Goal: Task Accomplishment & Management: Manage account settings

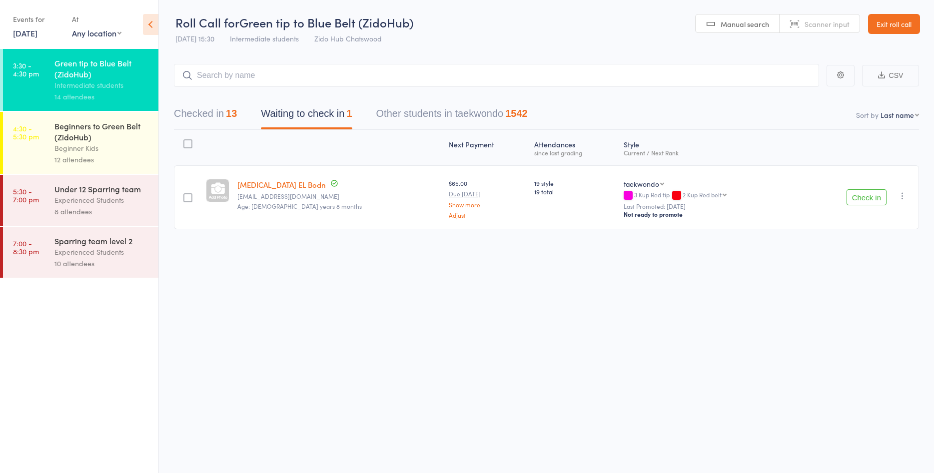
click at [195, 112] on button "Checked in 13" at bounding box center [205, 116] width 63 height 26
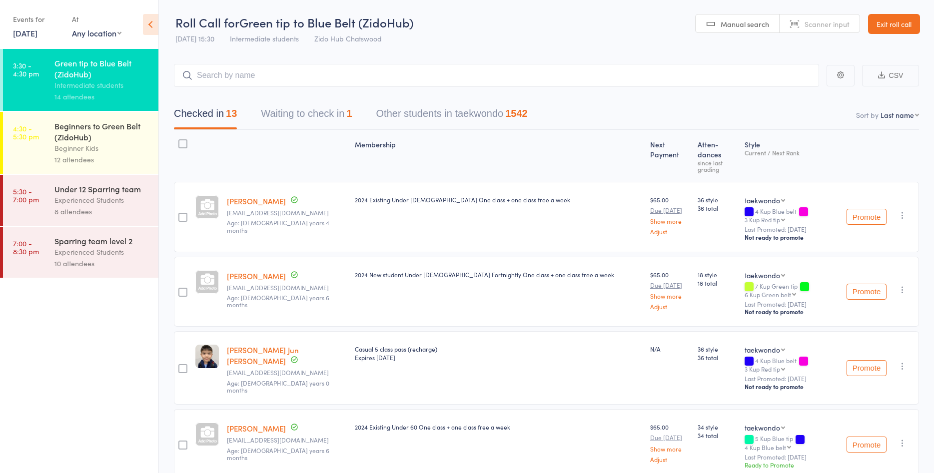
click at [319, 78] on input "search" at bounding box center [496, 75] width 645 height 23
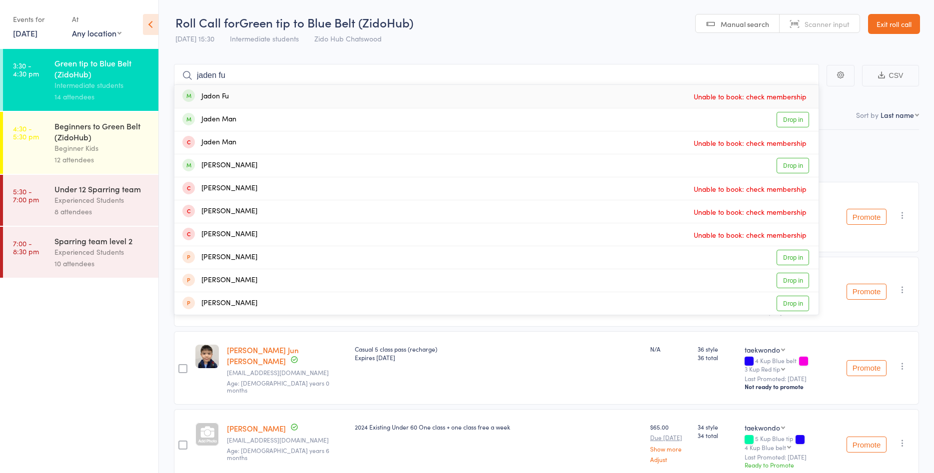
type input "jaden fu"
click at [248, 100] on div "[PERSON_NAME] Unable to book: check membership" at bounding box center [496, 96] width 644 height 23
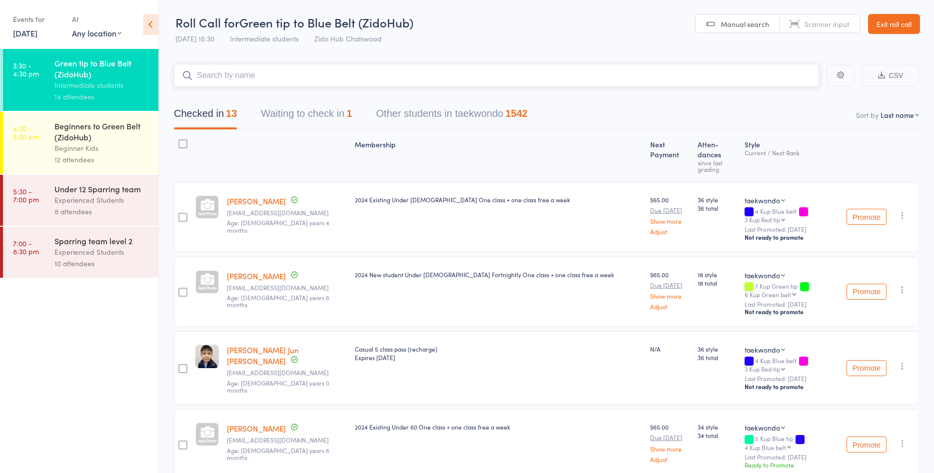
click at [500, 71] on input "search" at bounding box center [496, 75] width 645 height 23
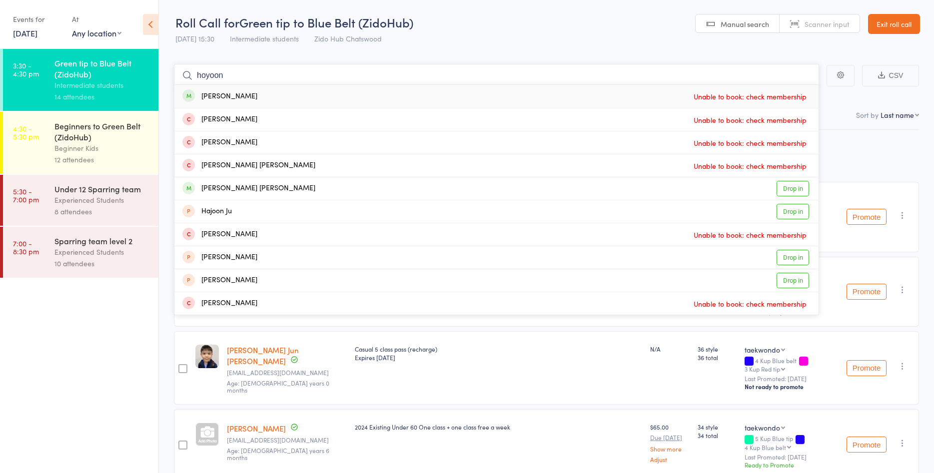
type input "hoyoon"
click at [470, 32] on header "Roll Call for Green tip to Blue Belt (ZidoHub) [DATE] 15:30 Intermediate studen…" at bounding box center [546, 24] width 775 height 49
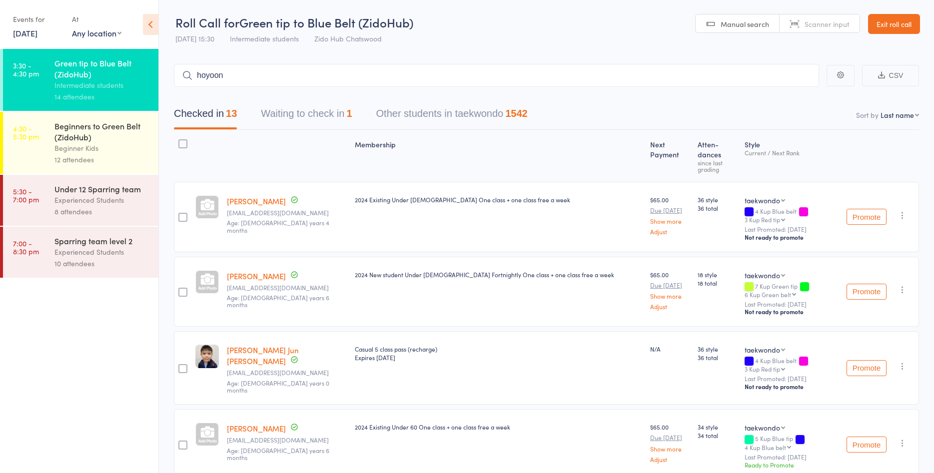
click at [324, 115] on button "Waiting to check in 1" at bounding box center [306, 116] width 91 height 26
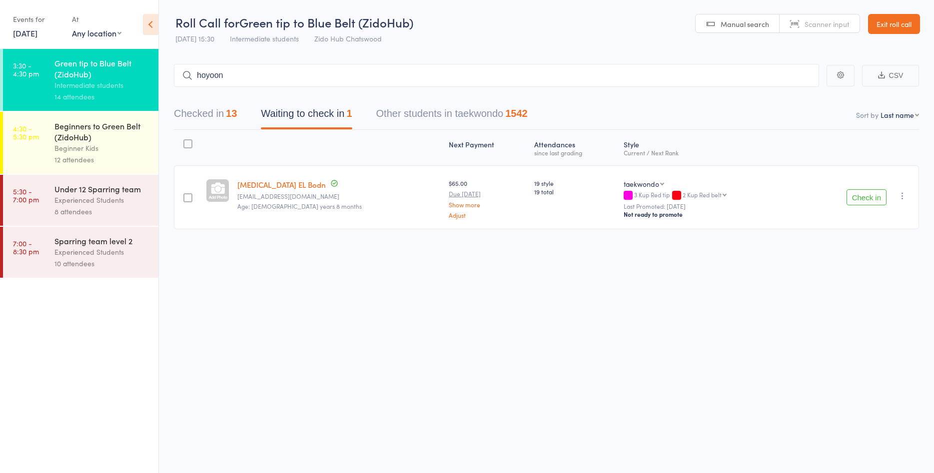
click at [903, 194] on icon "button" at bounding box center [902, 196] width 10 height 10
click at [855, 301] on li "Remove" at bounding box center [866, 295] width 82 height 13
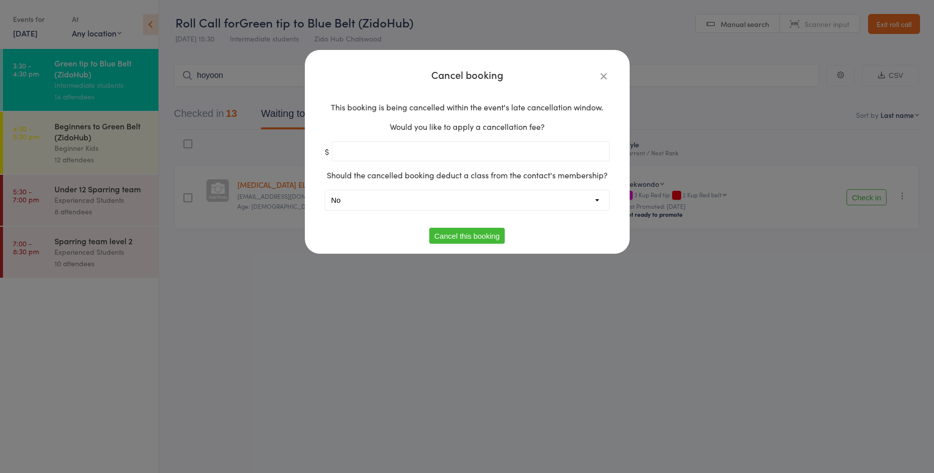
click at [458, 235] on button "Cancel this booking" at bounding box center [466, 236] width 75 height 16
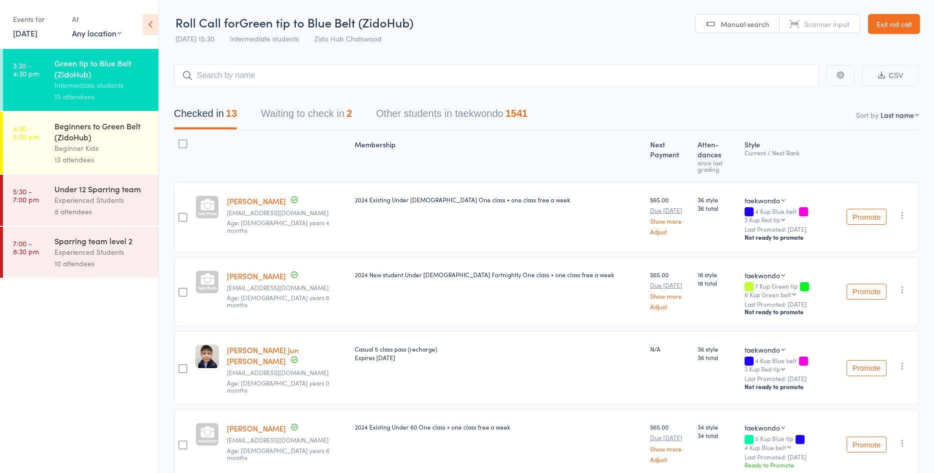
click at [348, 109] on button "Waiting to check in 2" at bounding box center [306, 116] width 91 height 26
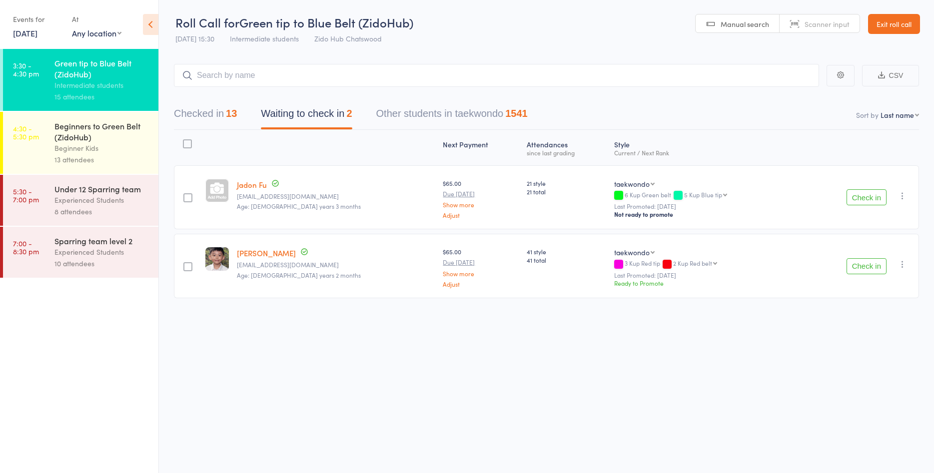
click at [874, 200] on button "Check in" at bounding box center [866, 197] width 40 height 16
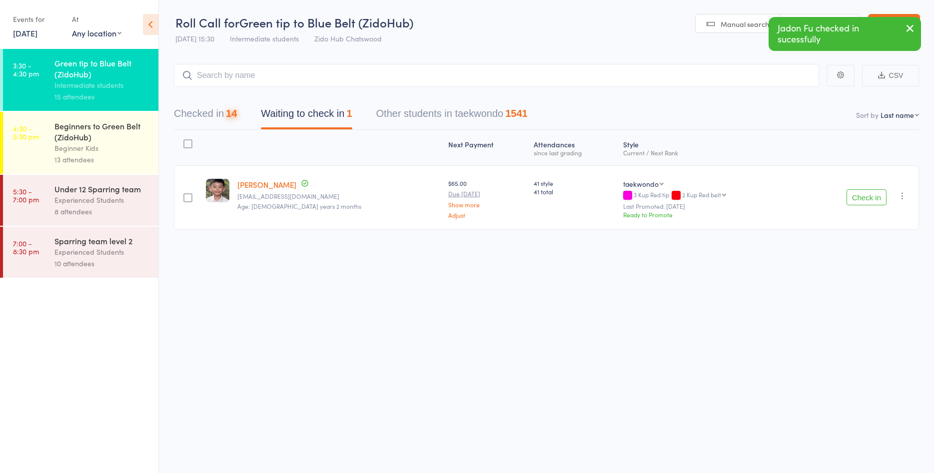
click at [874, 200] on button "Check in" at bounding box center [866, 197] width 40 height 16
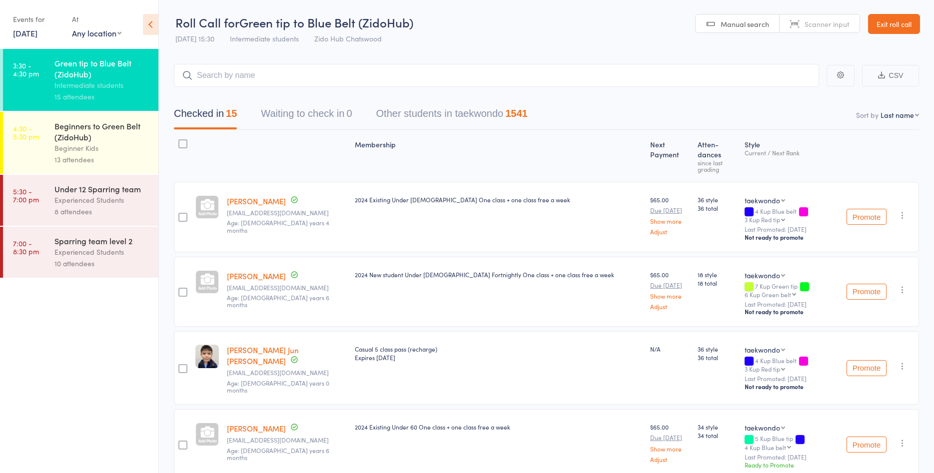
select select "10"
click option "Style and Rank" at bounding box center [0, 0] width 0 height 0
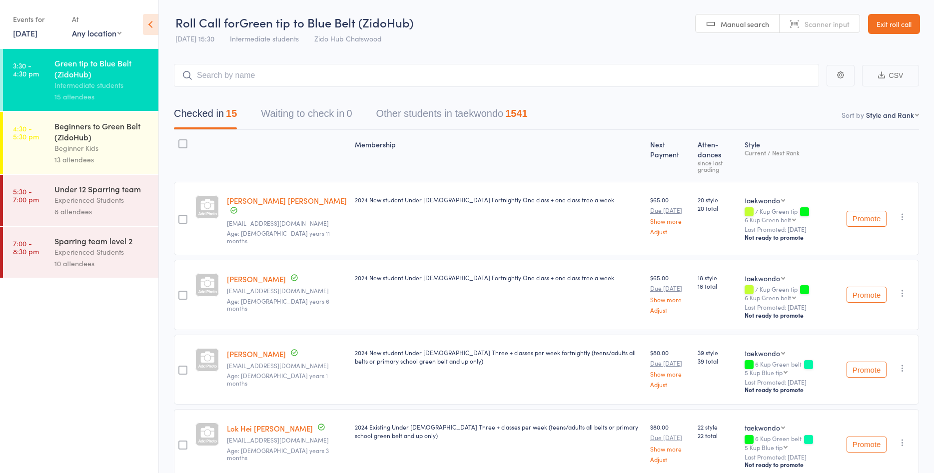
click at [878, 267] on div "Promote Undo check-in Promote Send message Add Note Add Task Add Flag Remove Ma…" at bounding box center [880, 295] width 76 height 70
click at [445, 70] on input "search" at bounding box center [496, 75] width 645 height 23
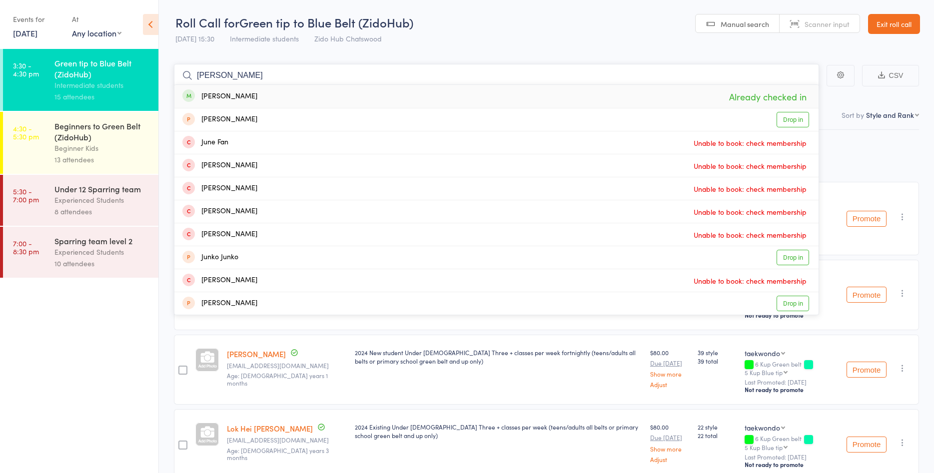
type input "juan"
click at [402, 95] on div "Juan Lee Already checked in" at bounding box center [496, 96] width 644 height 23
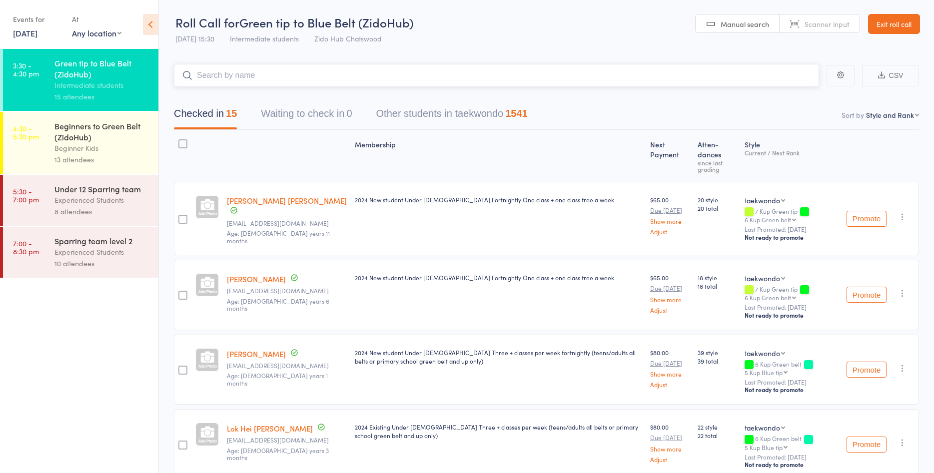
click at [388, 73] on input "search" at bounding box center [496, 75] width 645 height 23
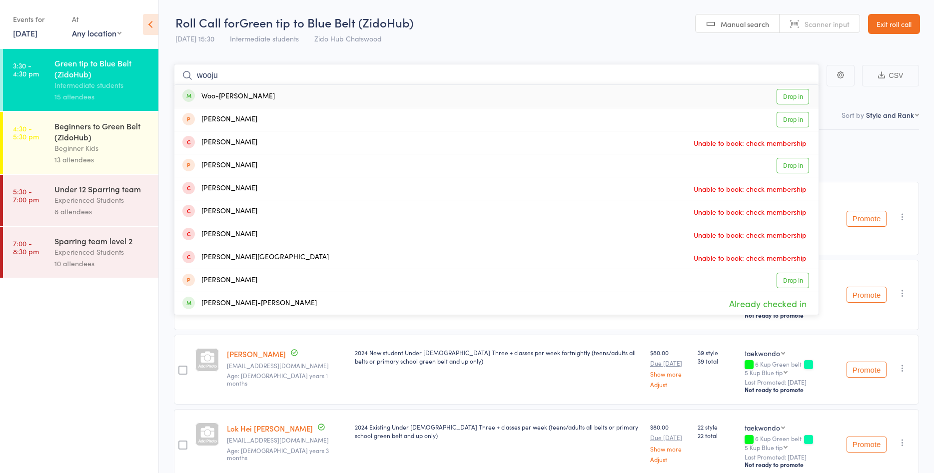
type input "wooju"
click at [313, 96] on div "Woo-ju Kwon Drop in" at bounding box center [496, 96] width 644 height 23
